Goal: Navigation & Orientation: Find specific page/section

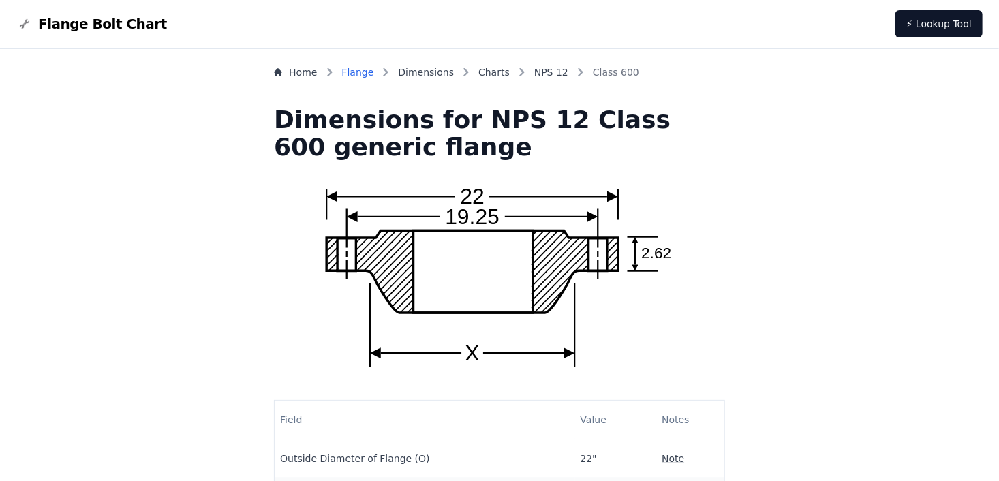
click at [374, 76] on link "Flange" at bounding box center [358, 72] width 32 height 14
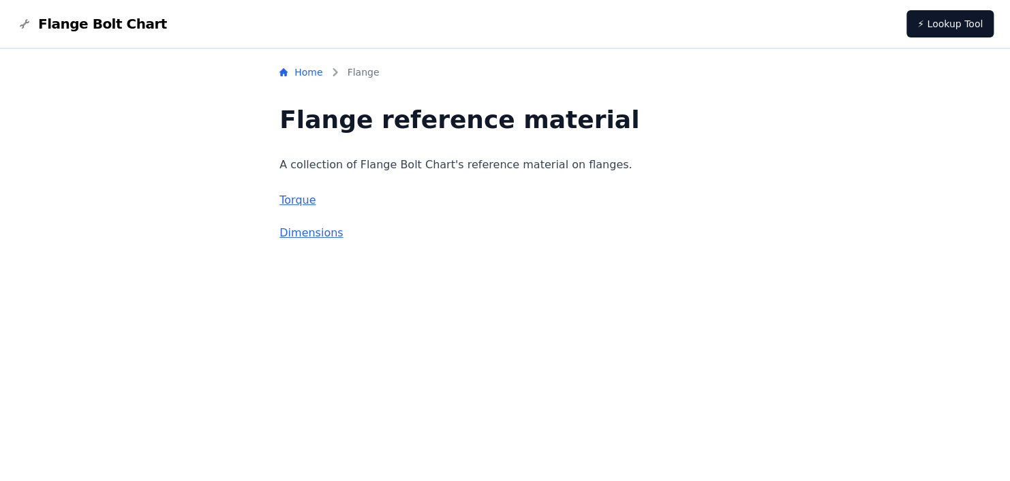
click at [322, 73] on link "Home" at bounding box center [300, 72] width 43 height 14
